Goal: Task Accomplishment & Management: Use online tool/utility

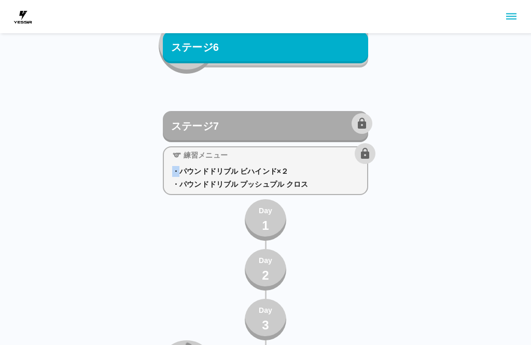
scroll to position [5077, 0]
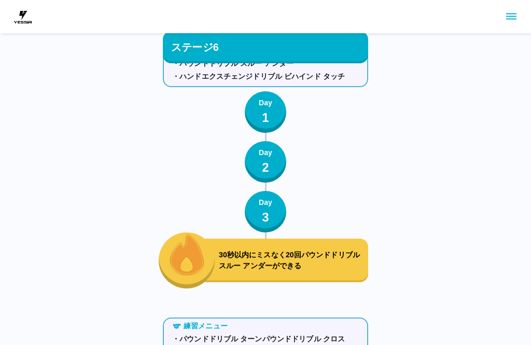
scroll to position [4326, 0]
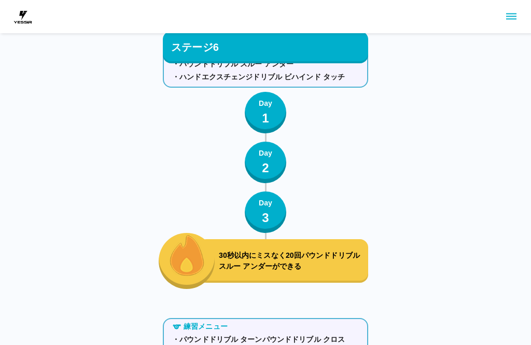
click at [314, 253] on p "30秒以内にミスなく20回パウンドドリブル スルー アンダーができる" at bounding box center [291, 261] width 145 height 22
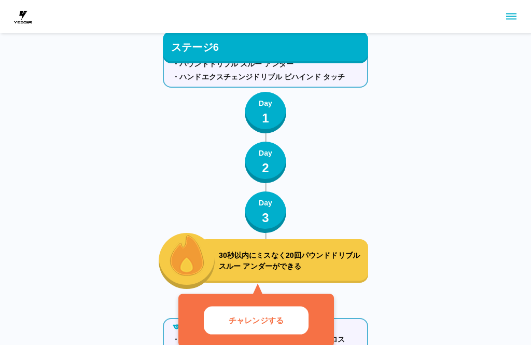
click at [272, 322] on p "チャレンジする" at bounding box center [256, 320] width 55 height 12
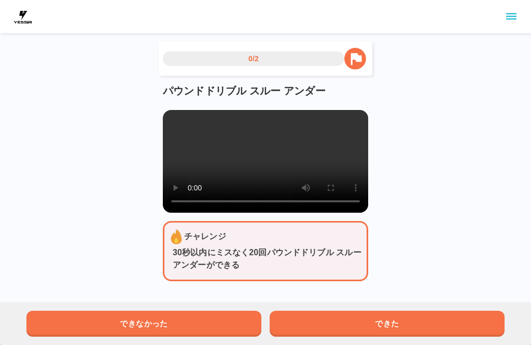
click at [273, 187] on video at bounding box center [265, 161] width 205 height 103
click at [181, 130] on video at bounding box center [265, 161] width 205 height 103
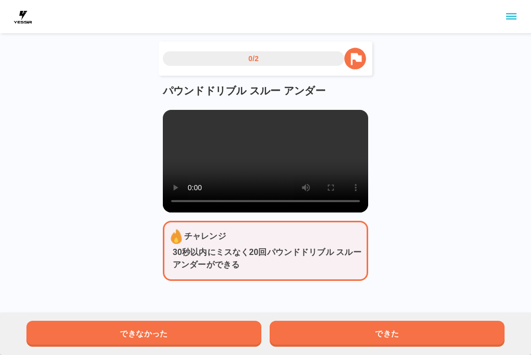
click at [177, 116] on video at bounding box center [265, 161] width 205 height 103
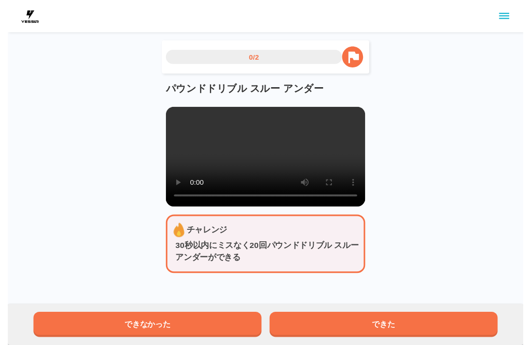
scroll to position [10, 0]
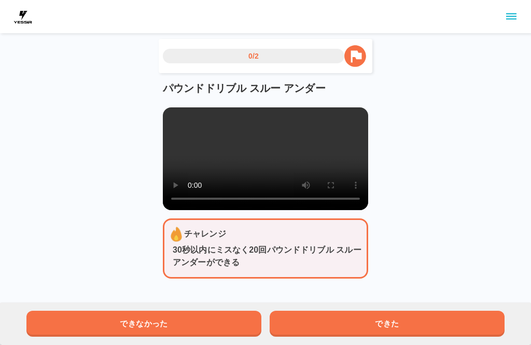
click at [358, 324] on button "できた" at bounding box center [387, 323] width 235 height 26
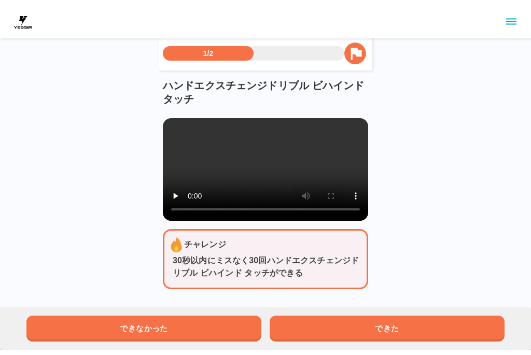
scroll to position [0, 0]
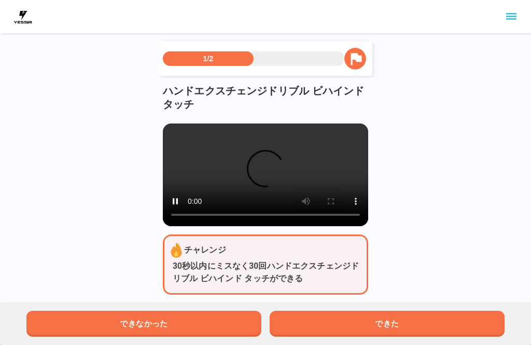
click at [260, 182] on video at bounding box center [265, 174] width 205 height 103
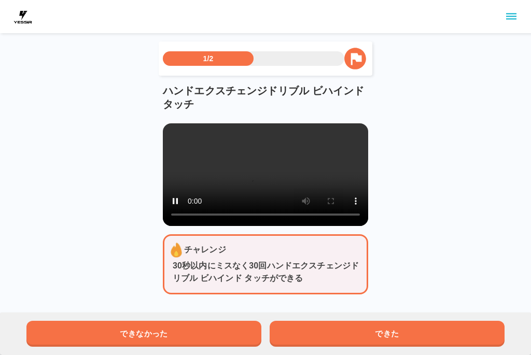
click at [175, 132] on video at bounding box center [265, 174] width 205 height 103
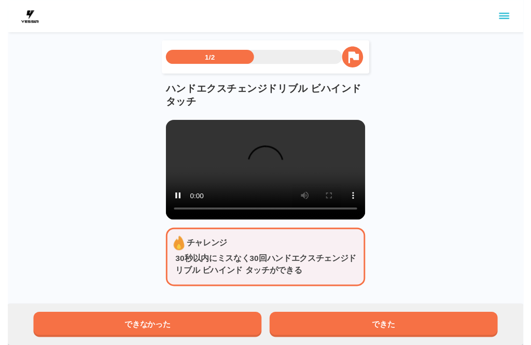
scroll to position [10, 0]
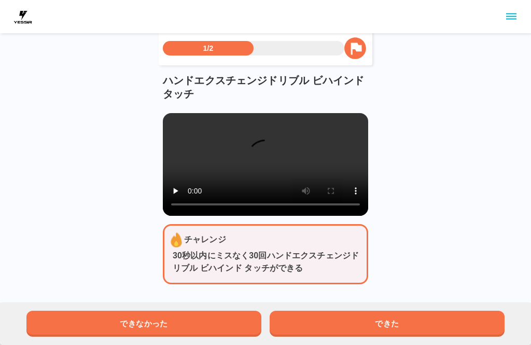
click at [179, 127] on video at bounding box center [265, 164] width 205 height 103
click at [284, 216] on video at bounding box center [265, 164] width 205 height 103
click at [218, 166] on video at bounding box center [265, 164] width 205 height 103
click at [269, 172] on video at bounding box center [265, 164] width 205 height 103
click at [169, 138] on video at bounding box center [265, 164] width 205 height 103
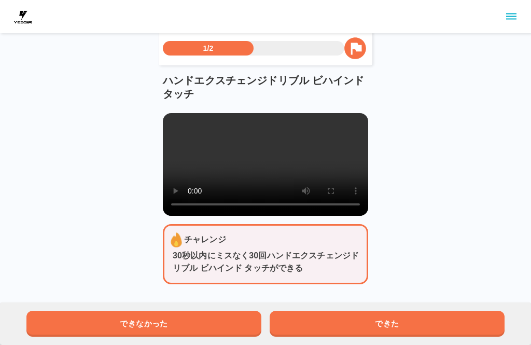
click at [169, 319] on button "できなかった" at bounding box center [143, 323] width 235 height 26
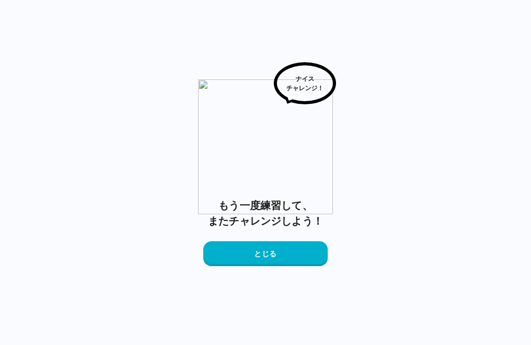
click at [290, 248] on button "とじる" at bounding box center [265, 253] width 124 height 25
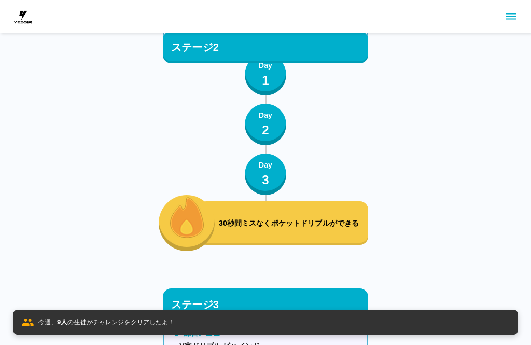
scroll to position [4854, 0]
